Goal: Task Accomplishment & Management: Complete application form

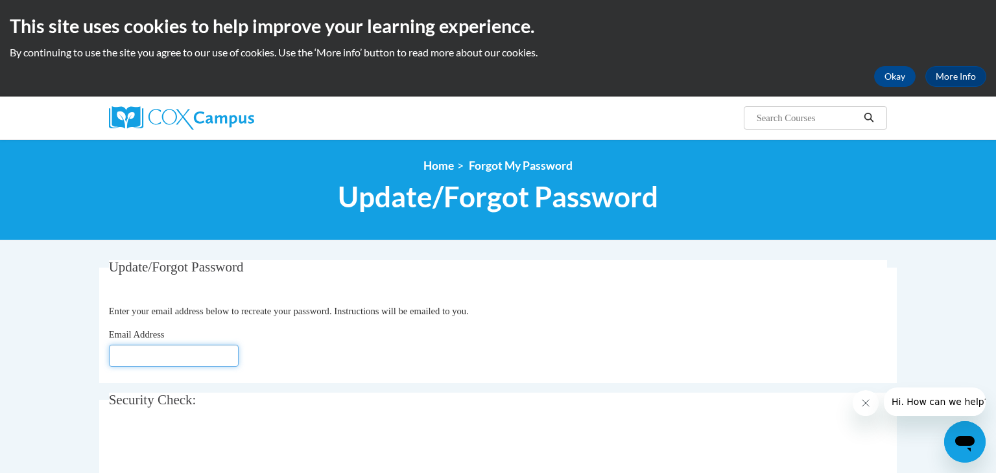
click at [167, 359] on input "Email Address" at bounding box center [174, 356] width 130 height 22
type input "[EMAIL_ADDRESS][DOMAIN_NAME]"
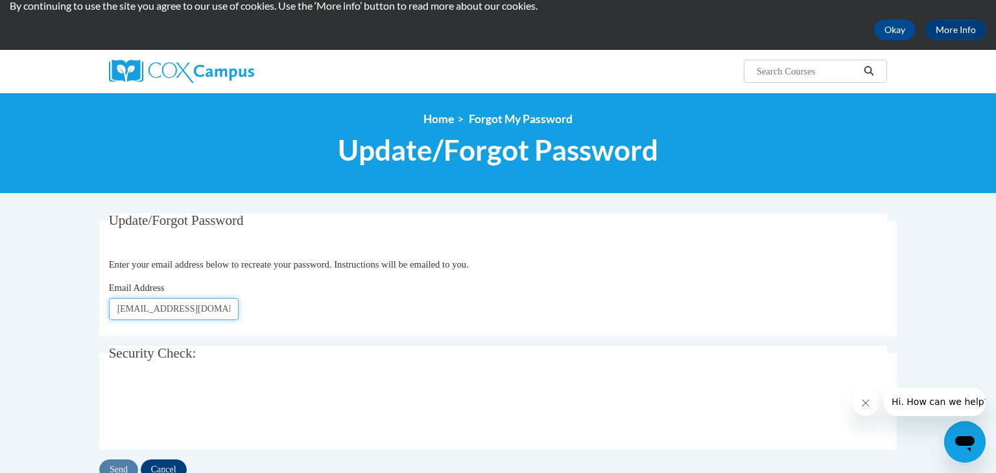
scroll to position [85, 0]
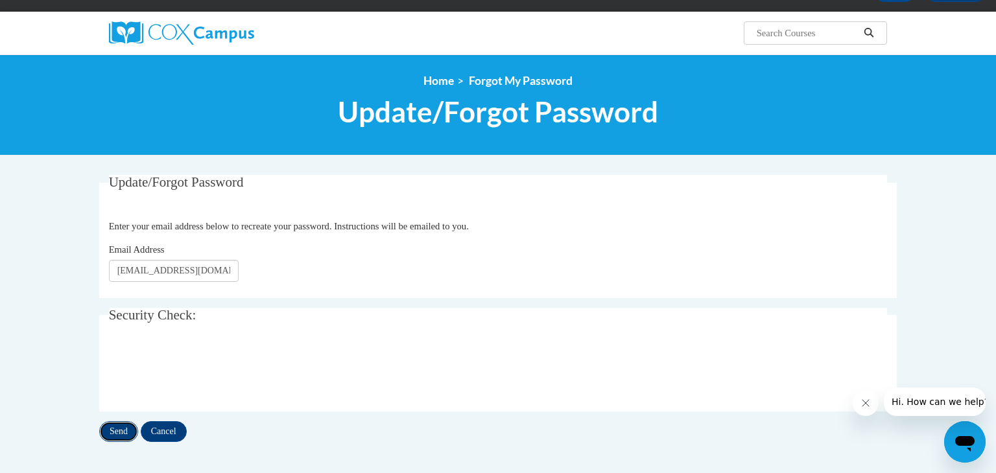
click at [131, 430] on input "Send" at bounding box center [118, 431] width 39 height 21
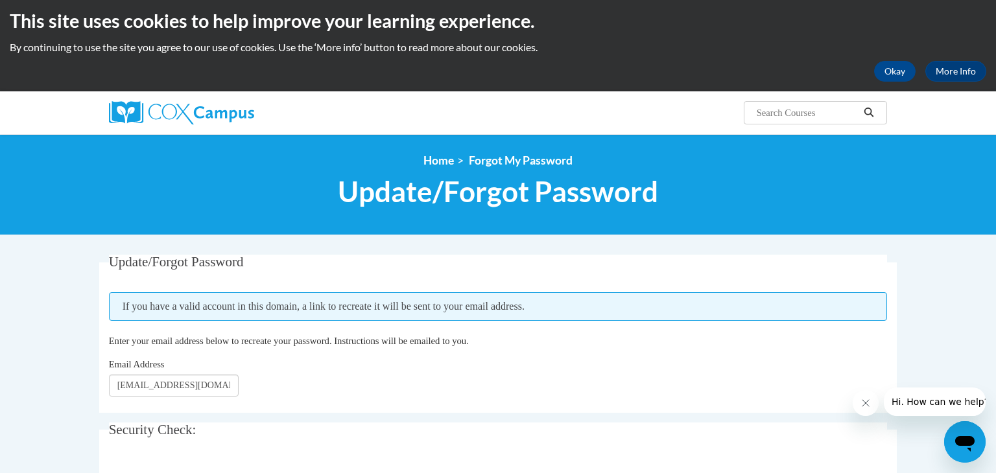
scroll to position [6, 0]
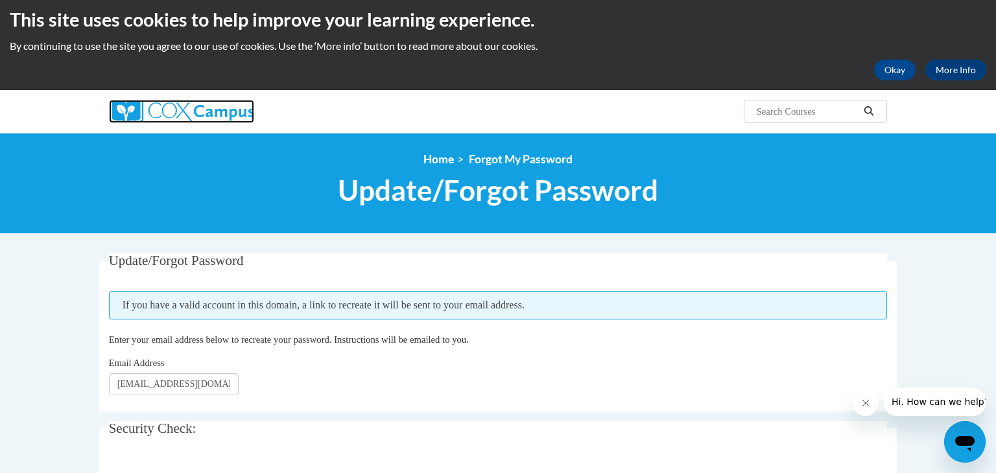
click at [187, 119] on img at bounding box center [181, 111] width 145 height 23
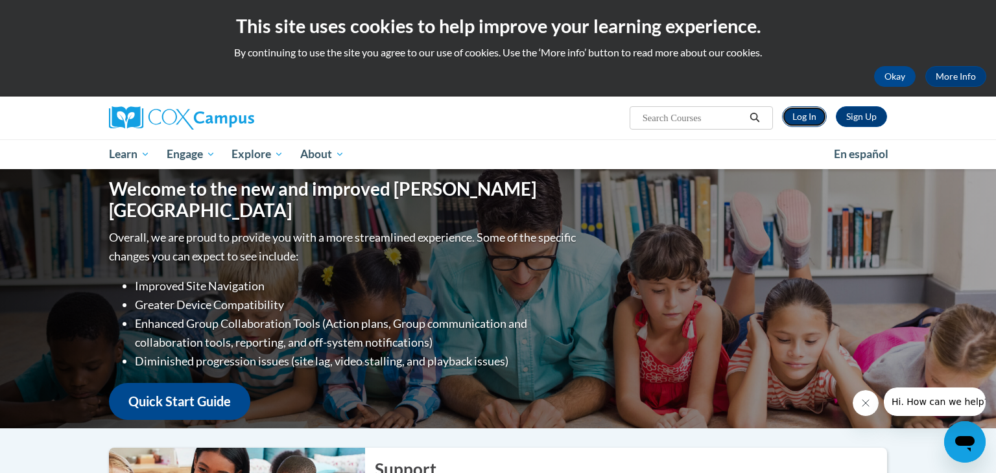
click at [801, 117] on link "Log In" at bounding box center [804, 116] width 45 height 21
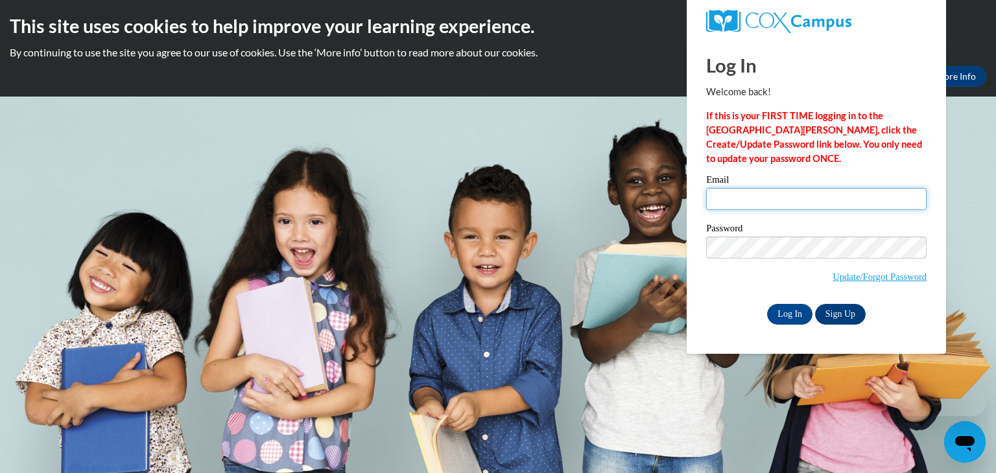
click at [825, 196] on input "Email" at bounding box center [816, 199] width 220 height 22
type input "[EMAIL_ADDRESS][DOMAIN_NAME]"
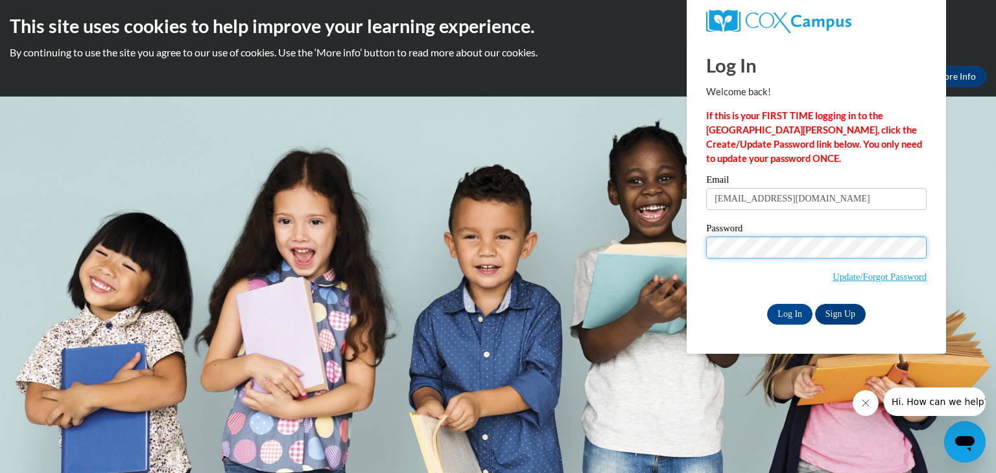
click at [767, 304] on input "Log In" at bounding box center [789, 314] width 45 height 21
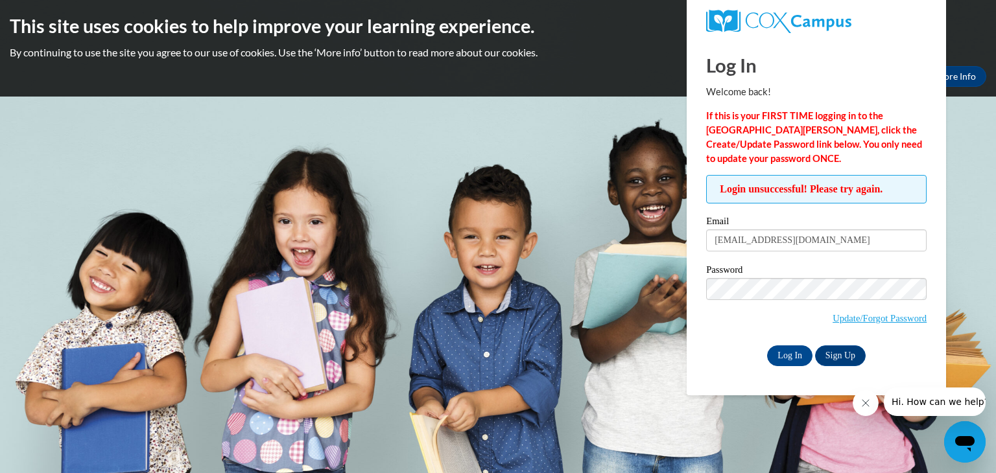
click at [785, 366] on div "Log In Sign Up" at bounding box center [816, 356] width 220 height 21
click at [787, 357] on input "Log In" at bounding box center [789, 356] width 45 height 21
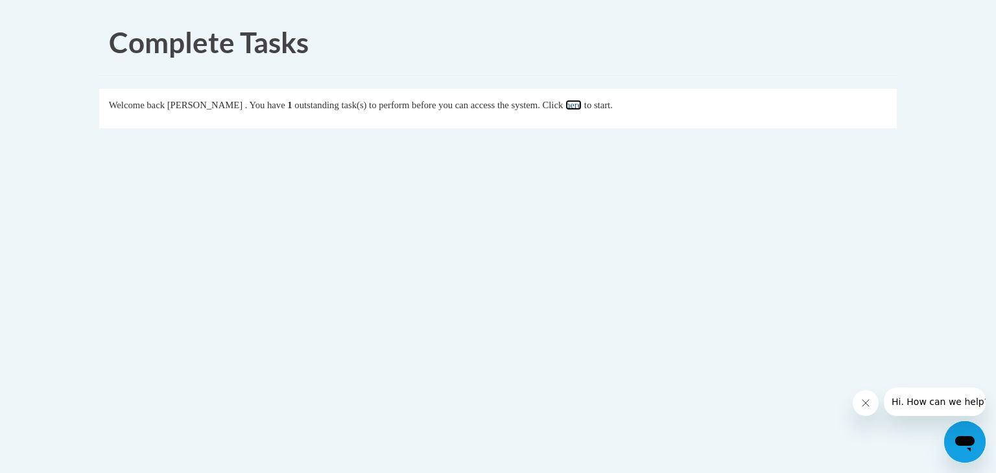
click at [581, 106] on link "here" at bounding box center [573, 105] width 16 height 10
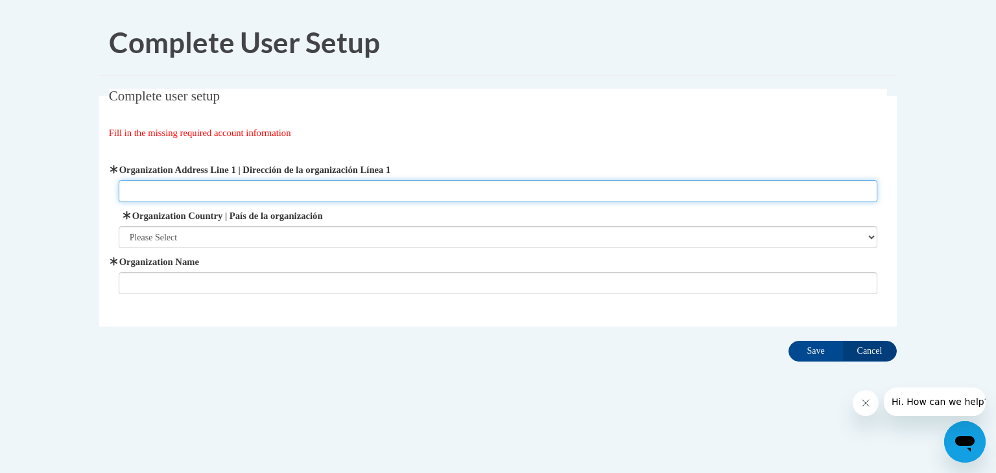
click at [152, 191] on input "Organization Address Line 1 | Dirección de la organización Línea 1" at bounding box center [498, 191] width 759 height 22
type input "830 Covington Ave Piqua, OH 45356"
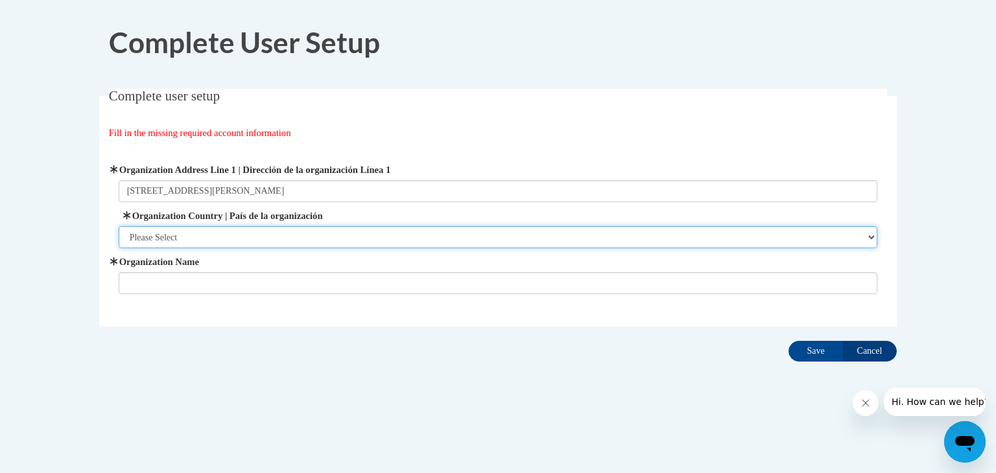
click at [154, 236] on select "Please Select United States | Estados Unidos Outside of the United States | Fue…" at bounding box center [498, 237] width 759 height 22
select select "ad49bcad-a171-4b2e-b99c-48b446064914"
click at [119, 226] on select "Please Select United States | Estados Unidos Outside of the United States | Fue…" at bounding box center [498, 237] width 759 height 22
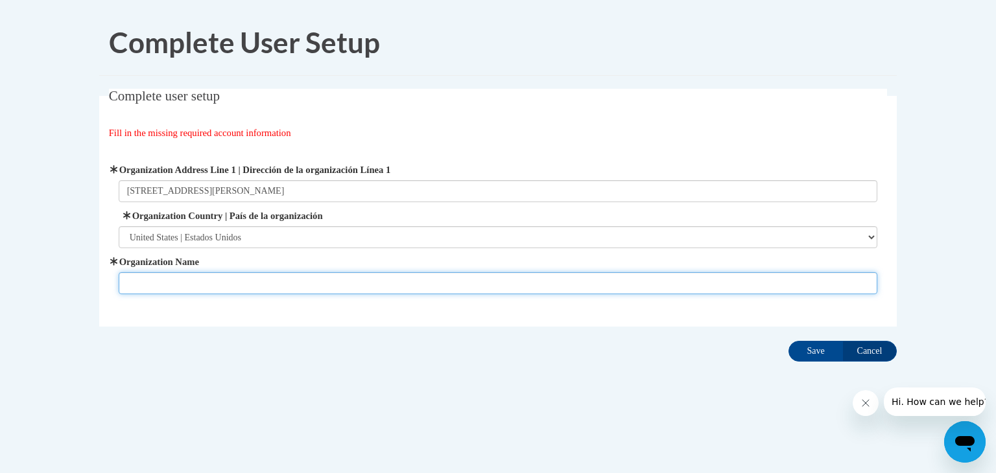
click at [155, 282] on input "Organization Name" at bounding box center [498, 283] width 759 height 22
type input "Piqua Christian Preschool and Childcare"
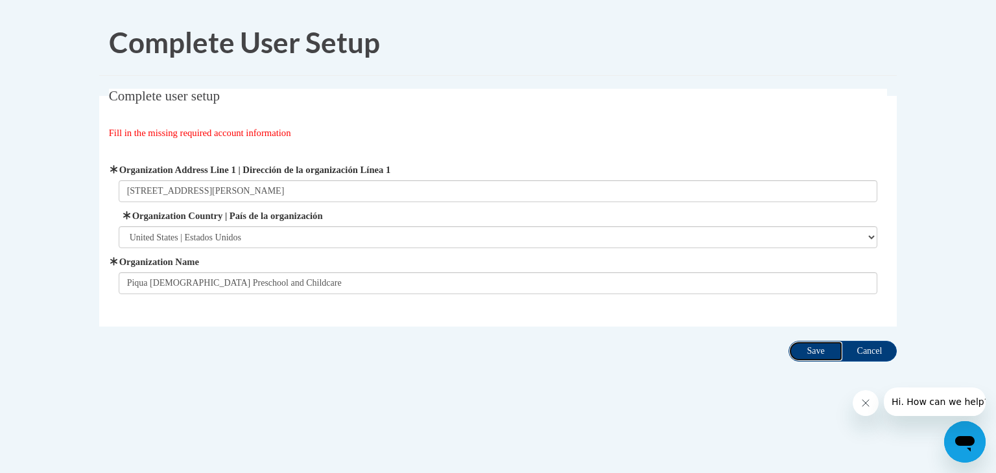
click at [814, 344] on input "Save" at bounding box center [815, 351] width 54 height 21
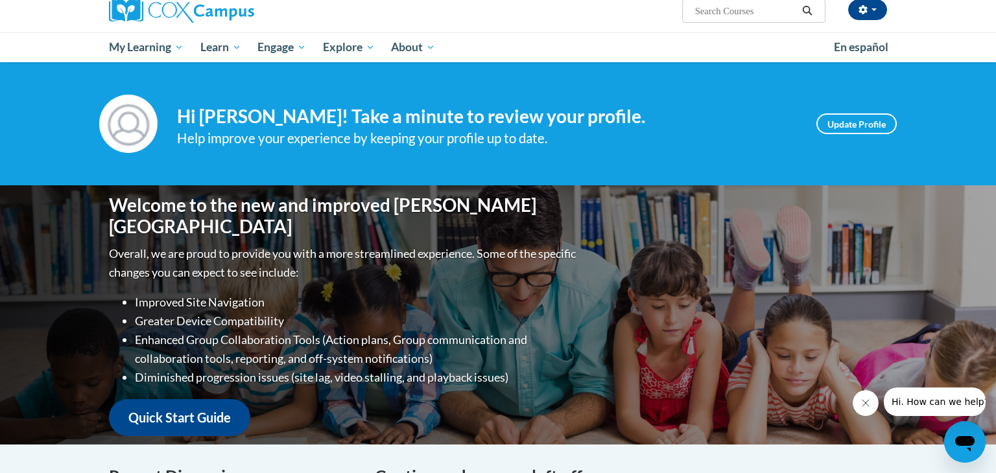
scroll to position [108, 0]
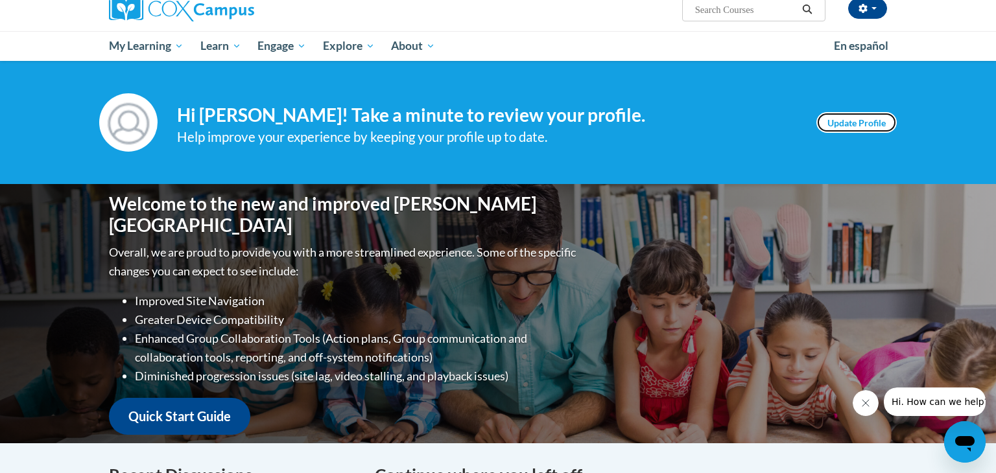
click at [868, 119] on link "Update Profile" at bounding box center [856, 122] width 80 height 21
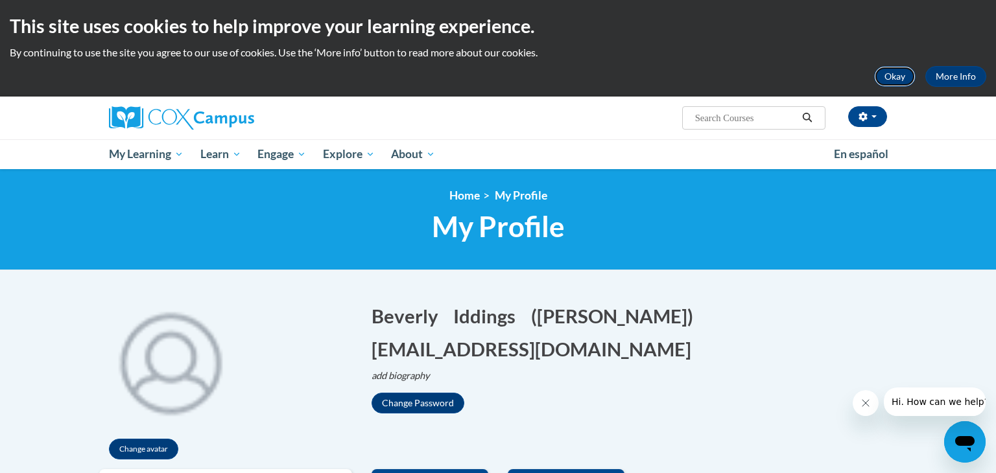
click at [896, 73] on button "Okay" at bounding box center [894, 76] width 41 height 21
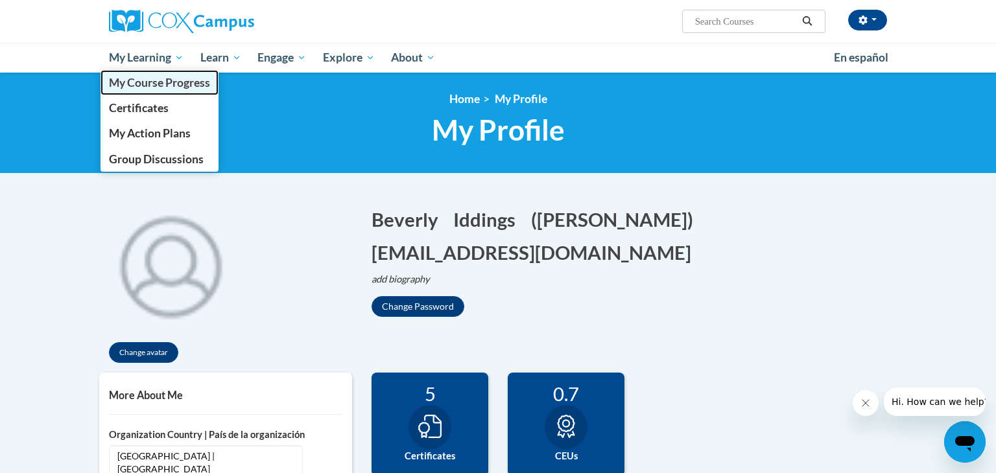
click at [168, 84] on span "My Course Progress" at bounding box center [159, 83] width 101 height 14
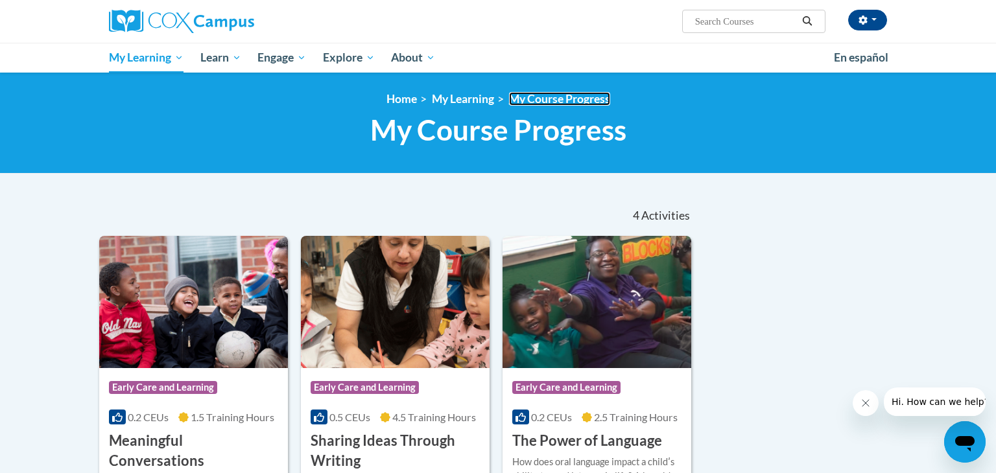
click at [543, 104] on link "My Course Progress" at bounding box center [559, 99] width 101 height 14
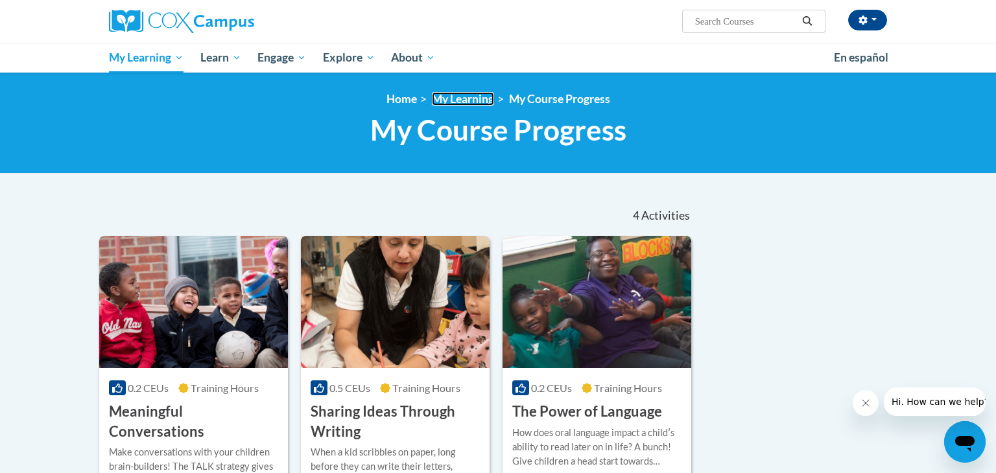
click at [440, 100] on link "My Learning" at bounding box center [463, 99] width 62 height 14
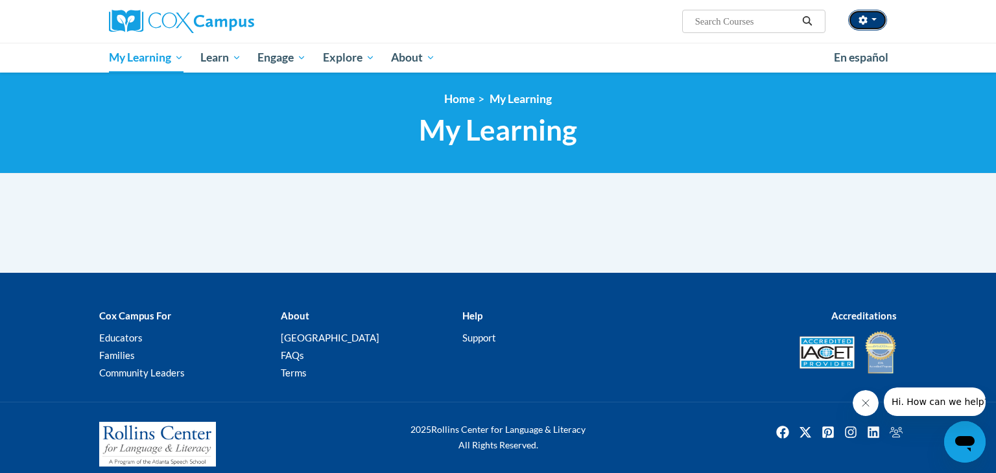
click at [863, 19] on icon "button" at bounding box center [862, 20] width 9 height 9
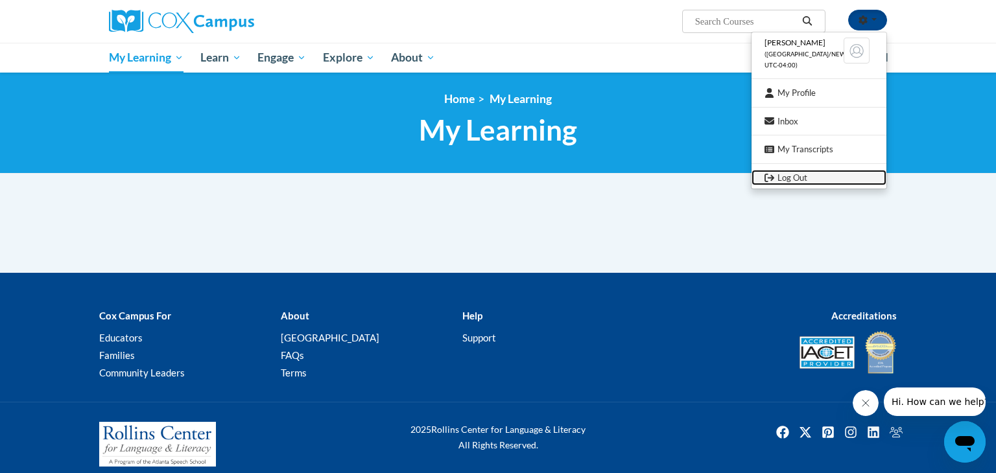
click at [793, 183] on link "Log Out" at bounding box center [818, 178] width 135 height 16
